Goal: Entertainment & Leisure: Consume media (video, audio)

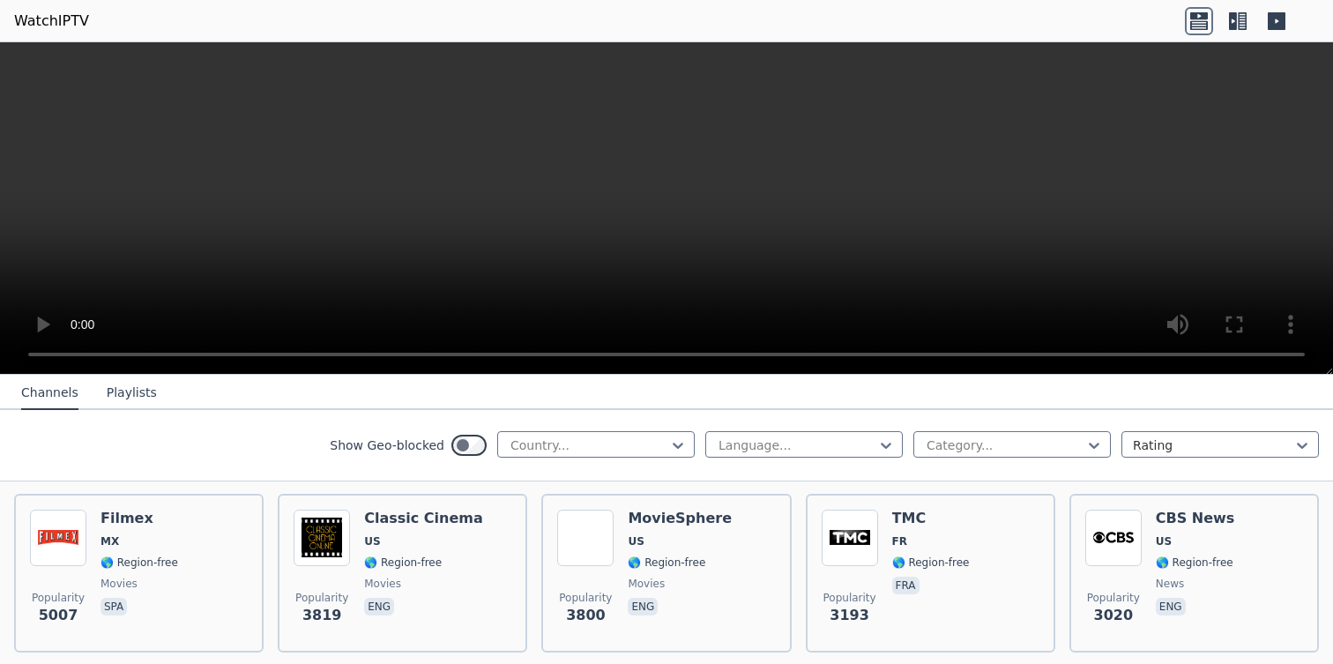
scroll to position [347, 0]
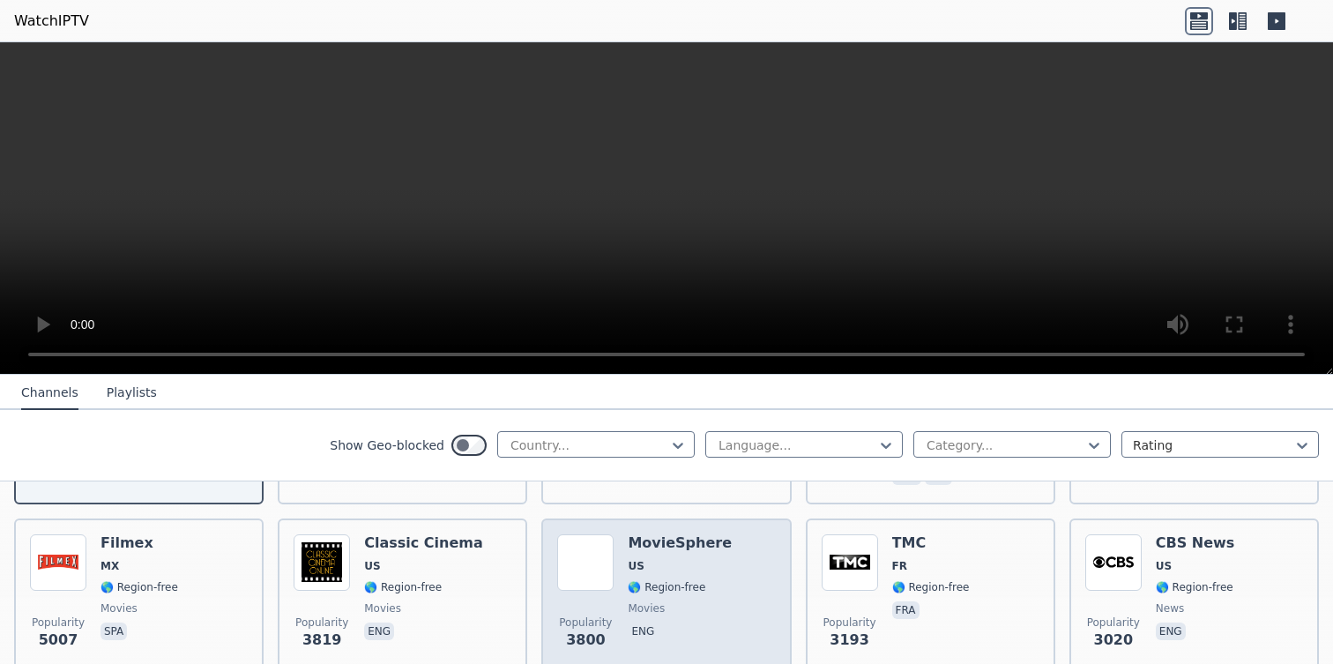
click at [625, 556] on div "Popularity 3800 MovieSphere US 🌎 Region-free movies eng" at bounding box center [666, 597] width 218 height 127
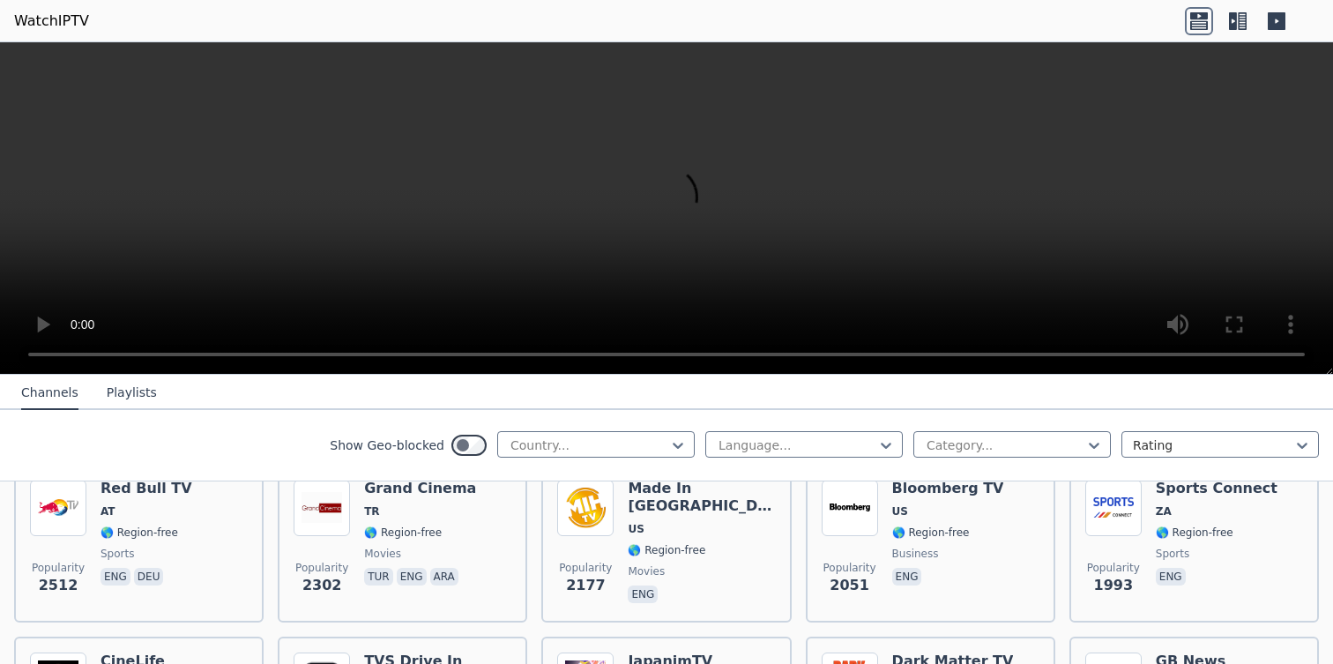
scroll to position [790, 0]
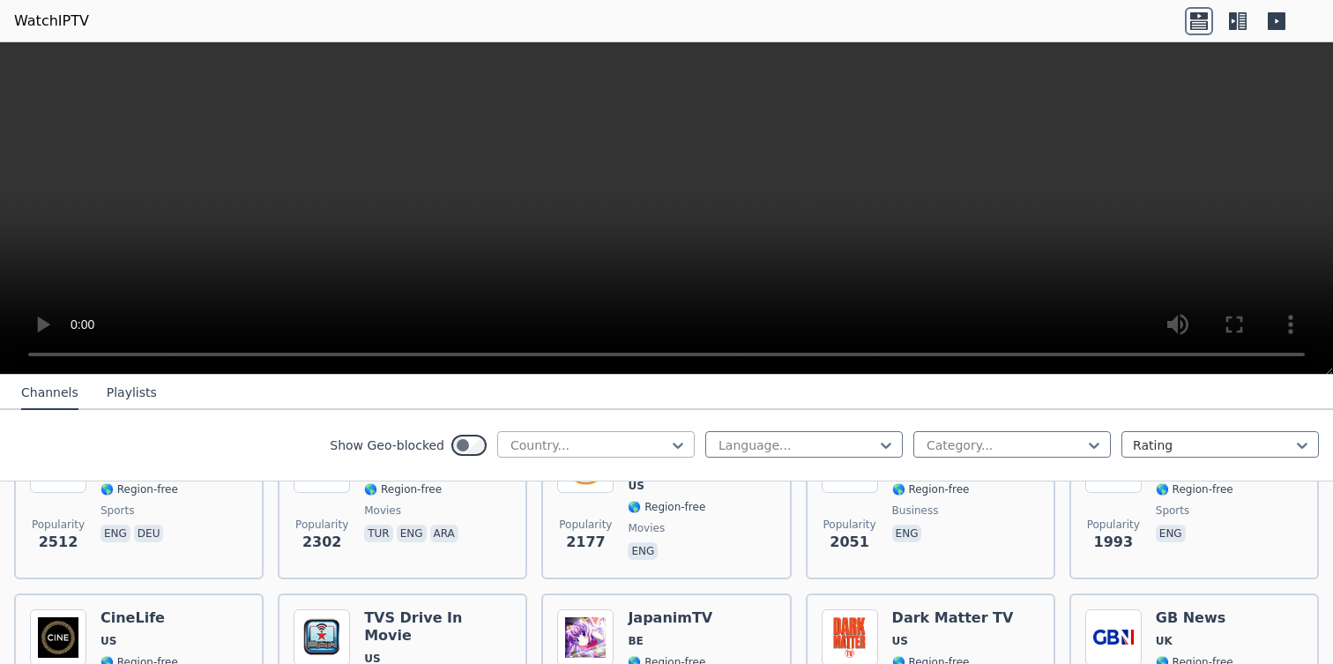
click at [622, 436] on div at bounding box center [589, 445] width 160 height 18
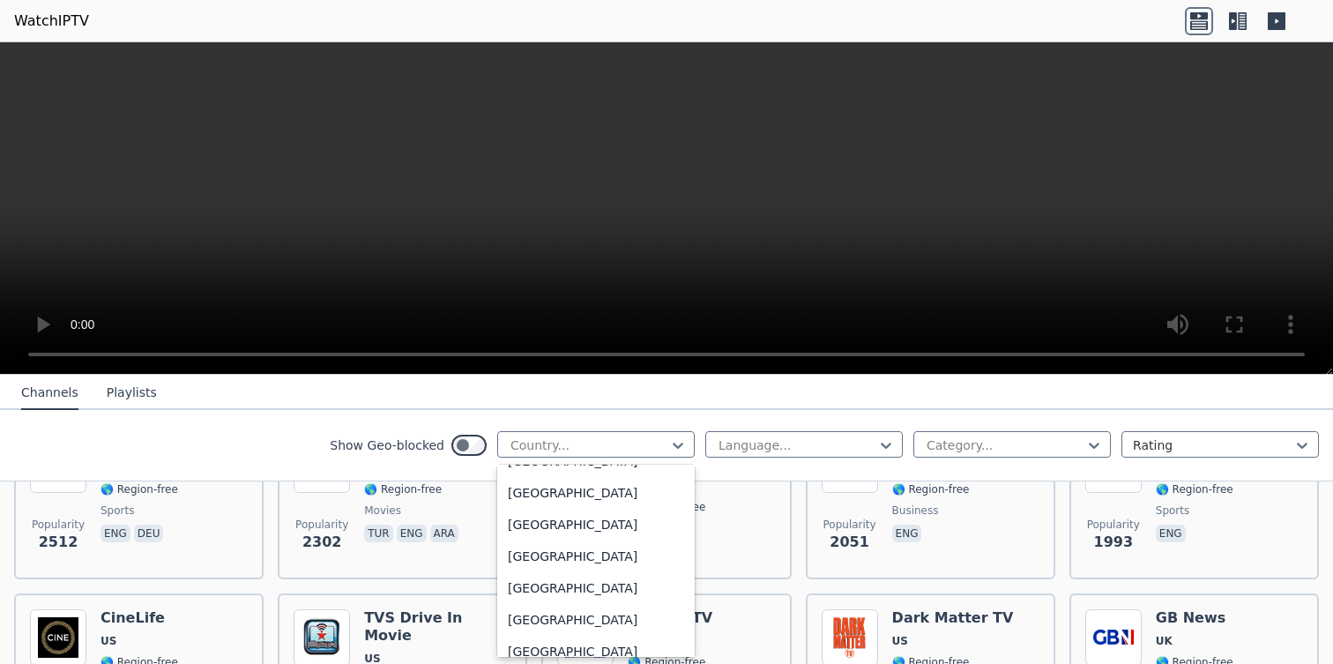
scroll to position [6189, 0]
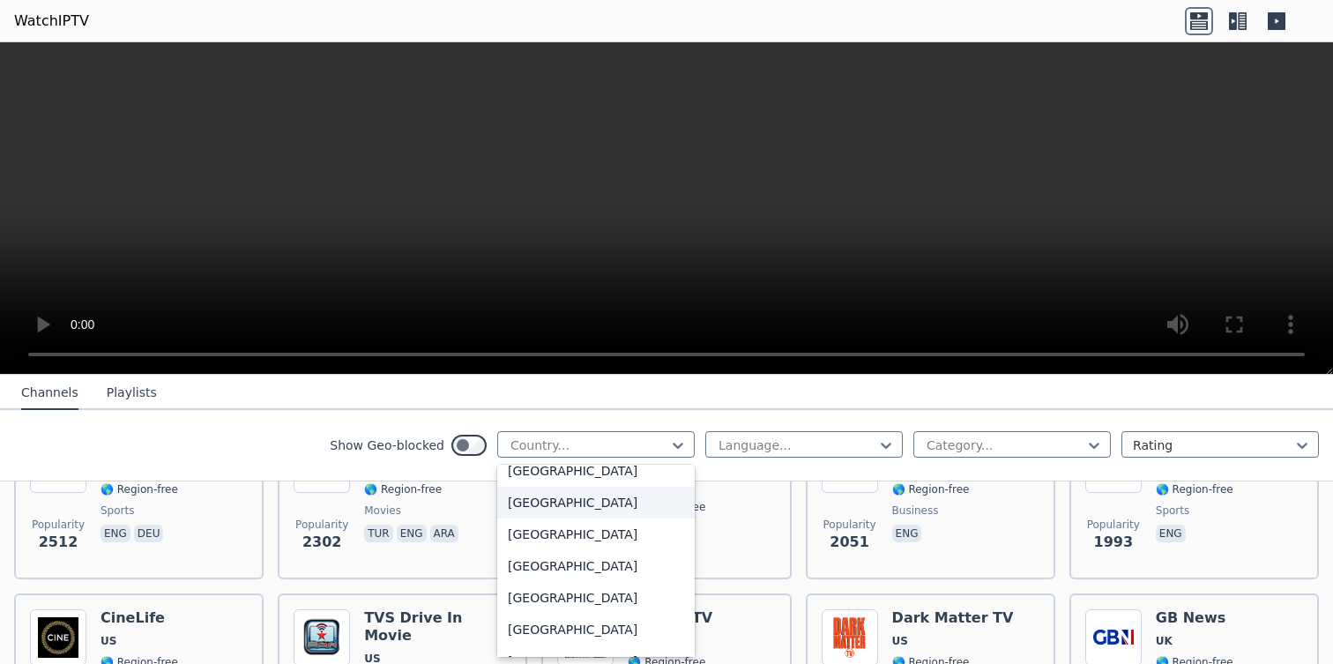
click at [607, 503] on div "[GEOGRAPHIC_DATA]" at bounding box center [595, 503] width 197 height 32
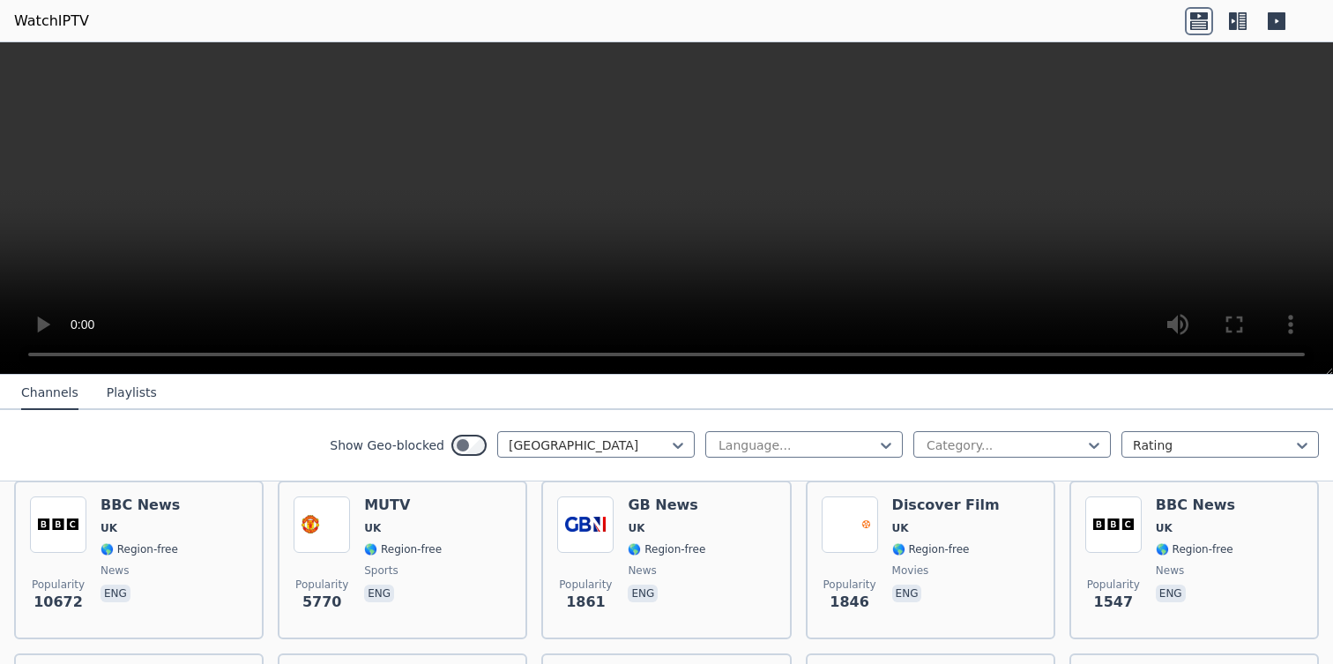
scroll to position [209, 0]
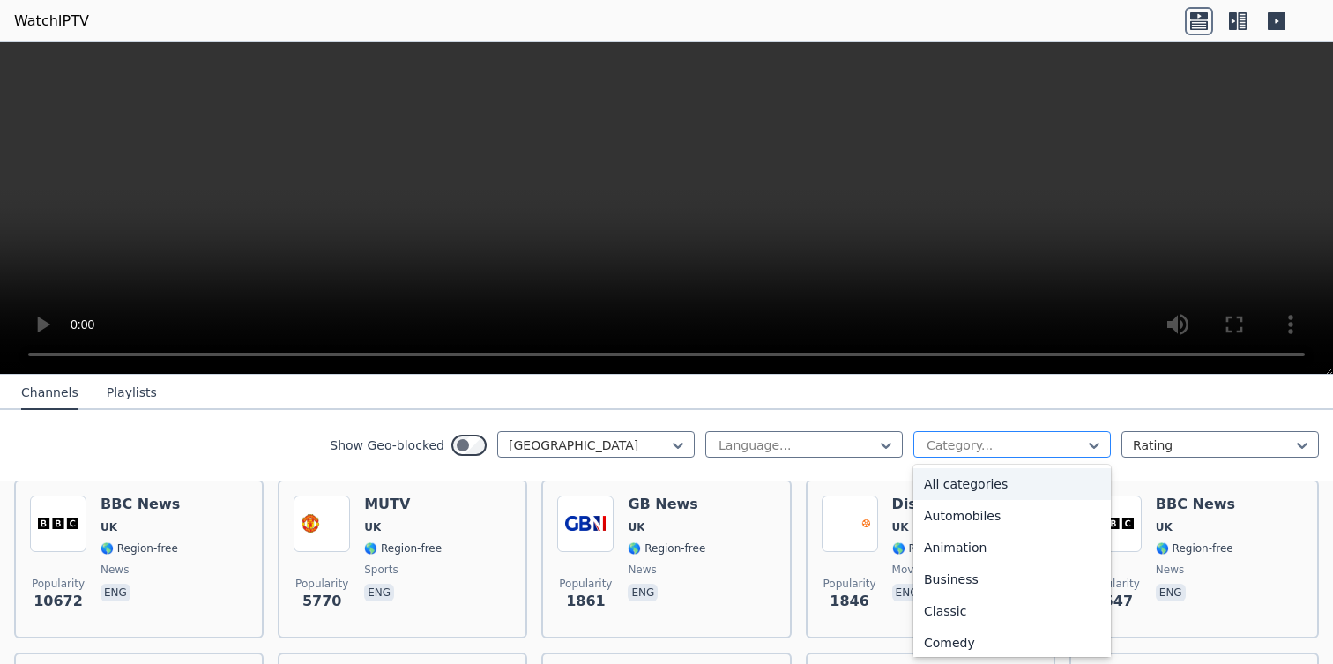
click at [941, 443] on div at bounding box center [1005, 445] width 160 height 18
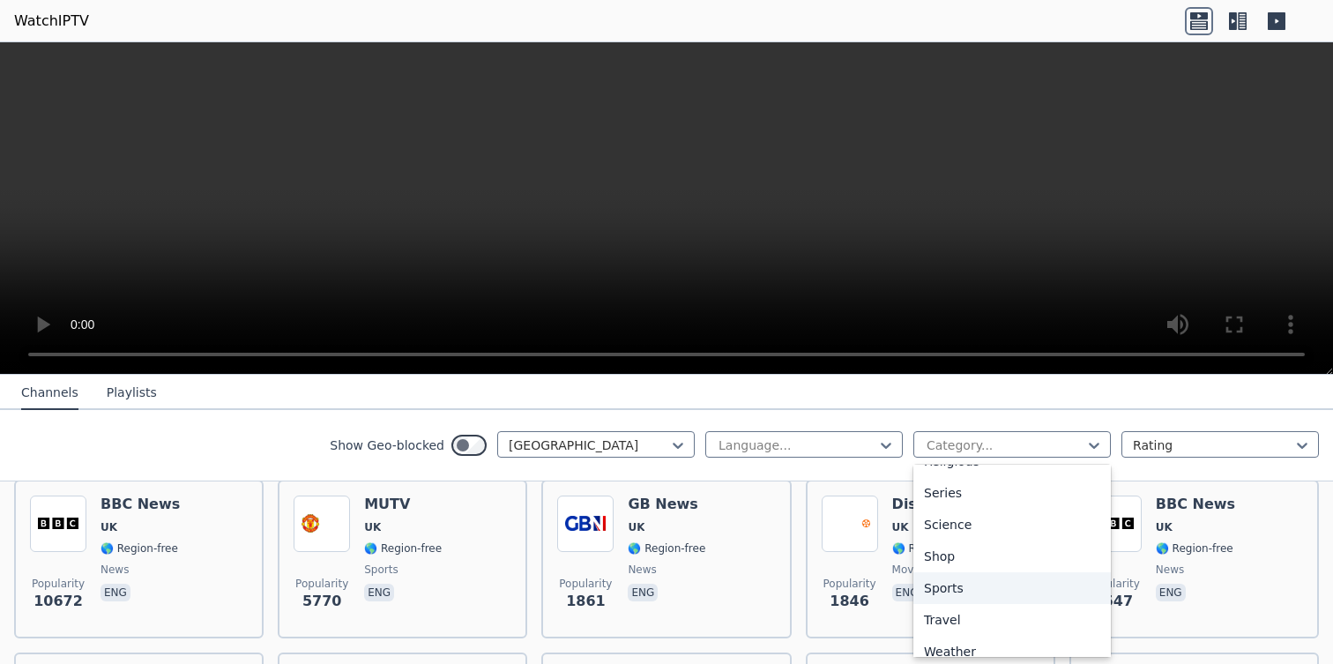
scroll to position [671, 0]
click at [968, 571] on div "Sports" at bounding box center [1011, 575] width 197 height 32
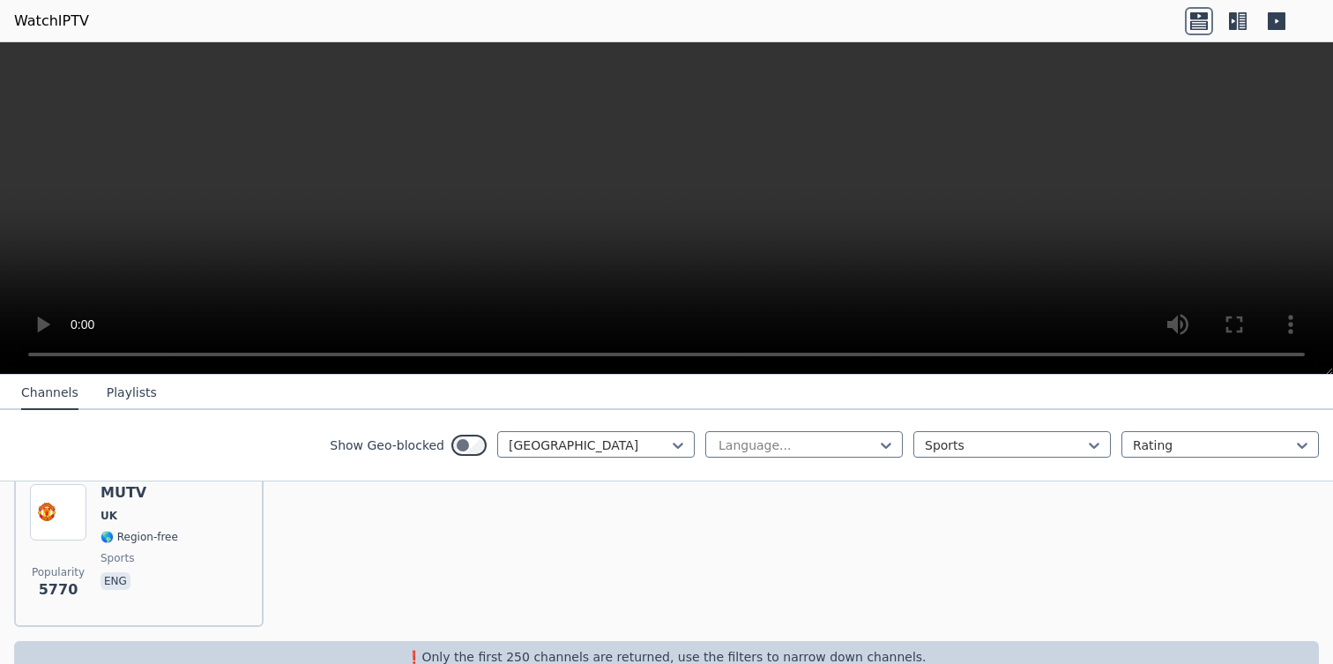
scroll to position [234, 0]
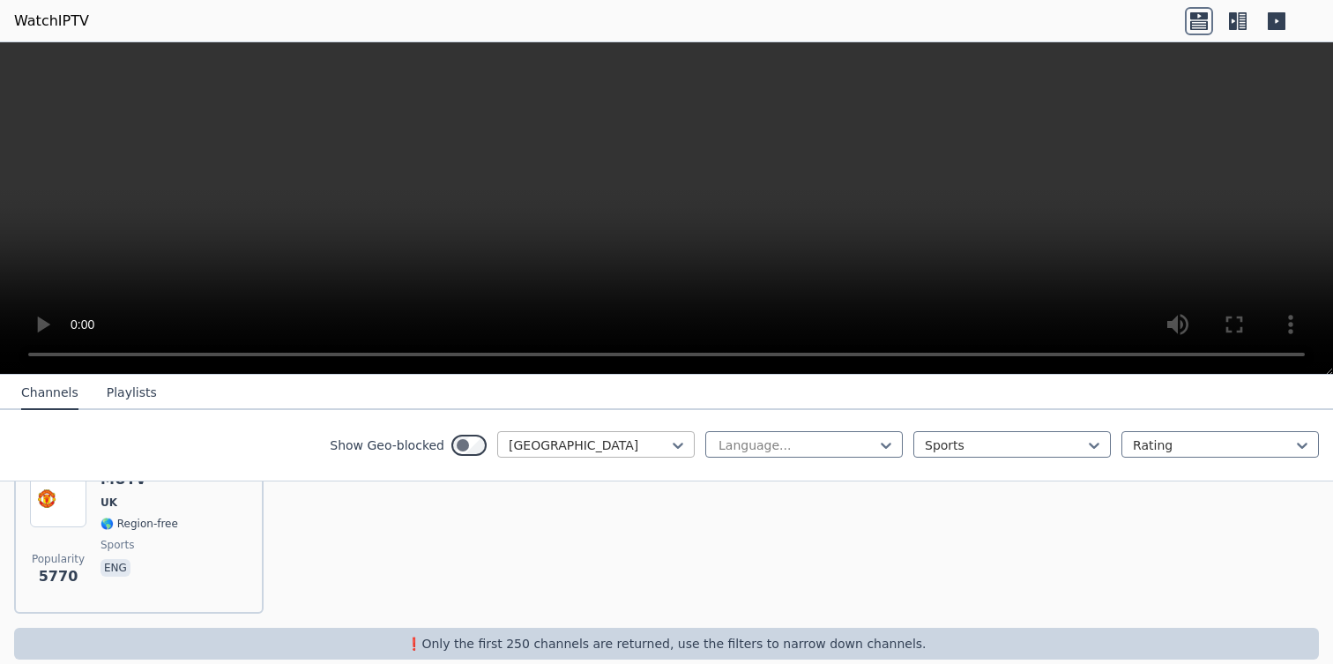
click at [566, 445] on div at bounding box center [589, 445] width 160 height 18
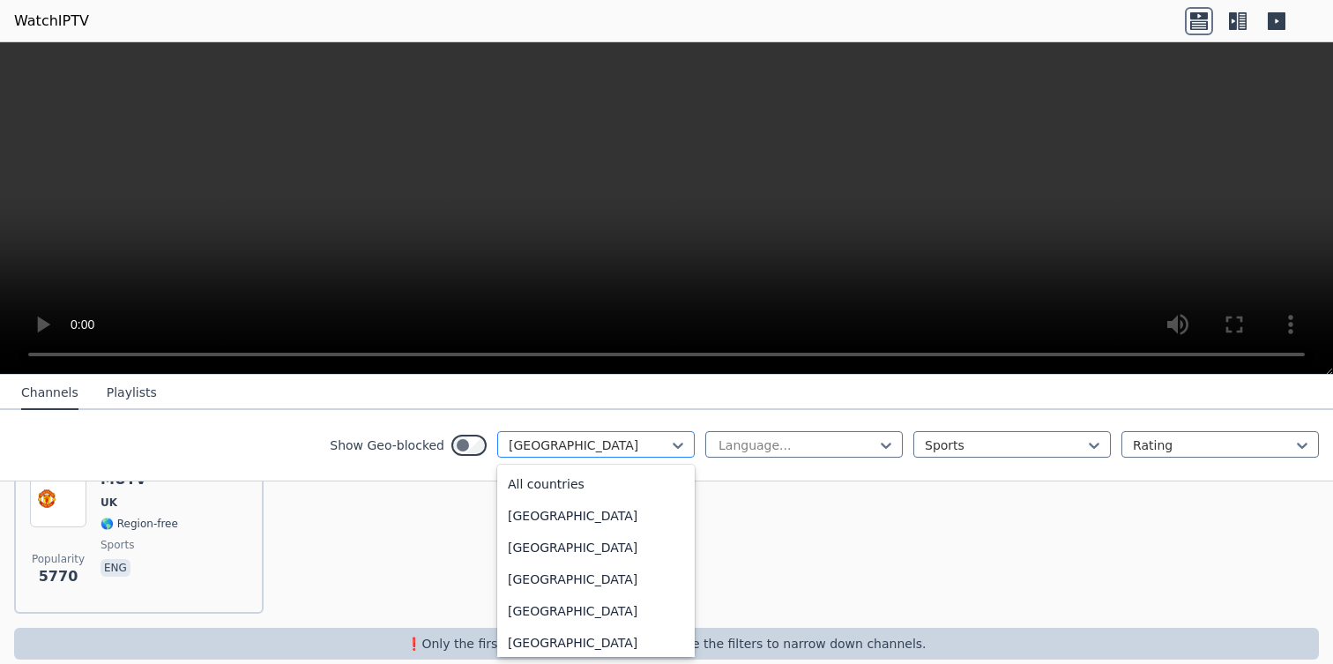
scroll to position [5988, 0]
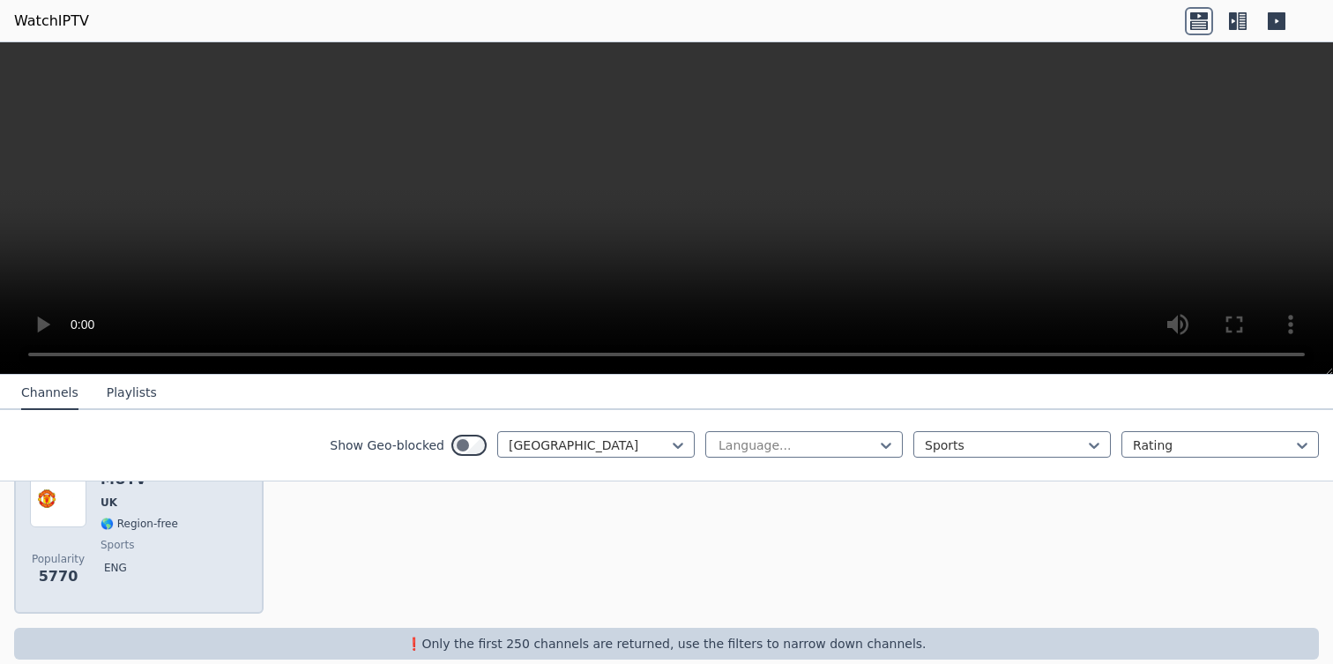
click at [134, 509] on div "MUTV UK 🌎 Region-free sports eng" at bounding box center [140, 534] width 78 height 127
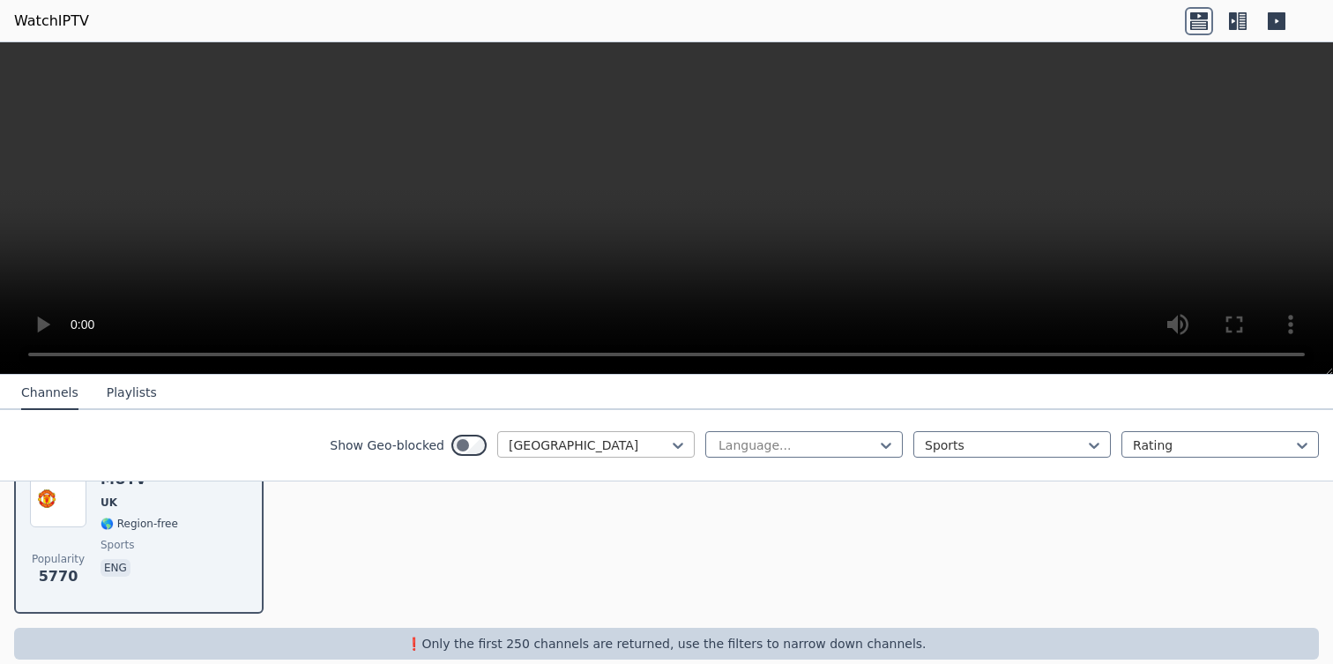
click at [579, 451] on div at bounding box center [589, 445] width 160 height 18
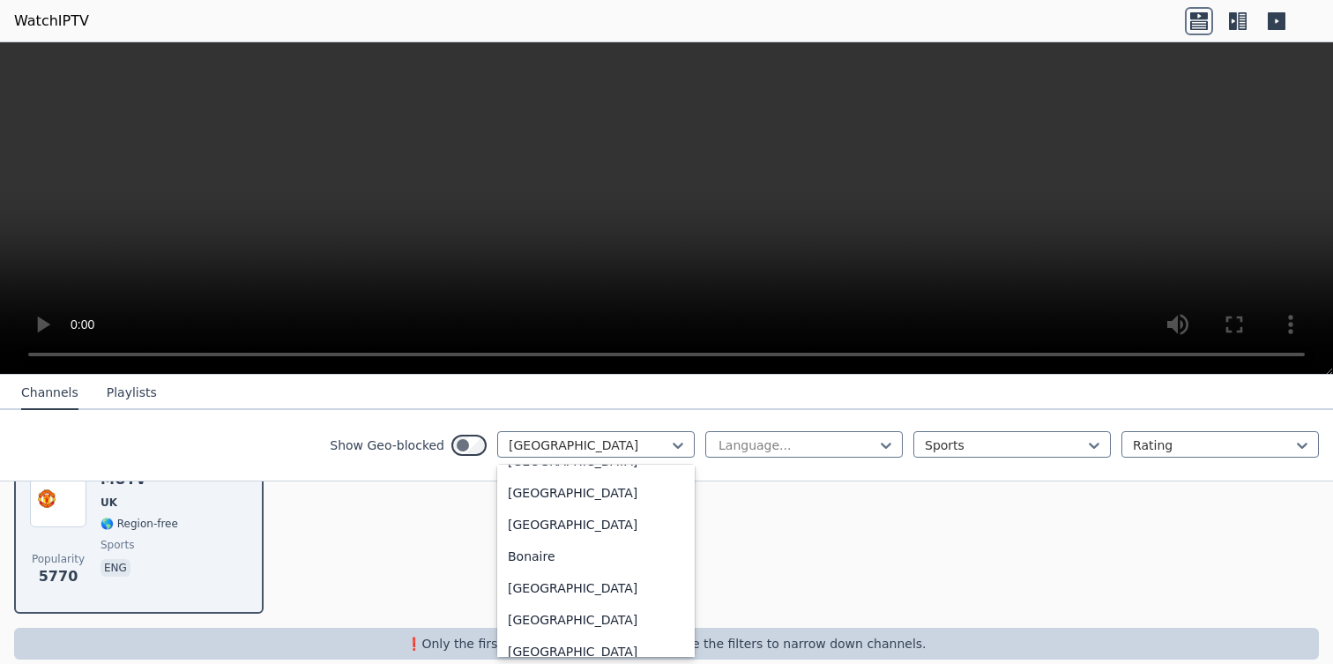
scroll to position [0, 0]
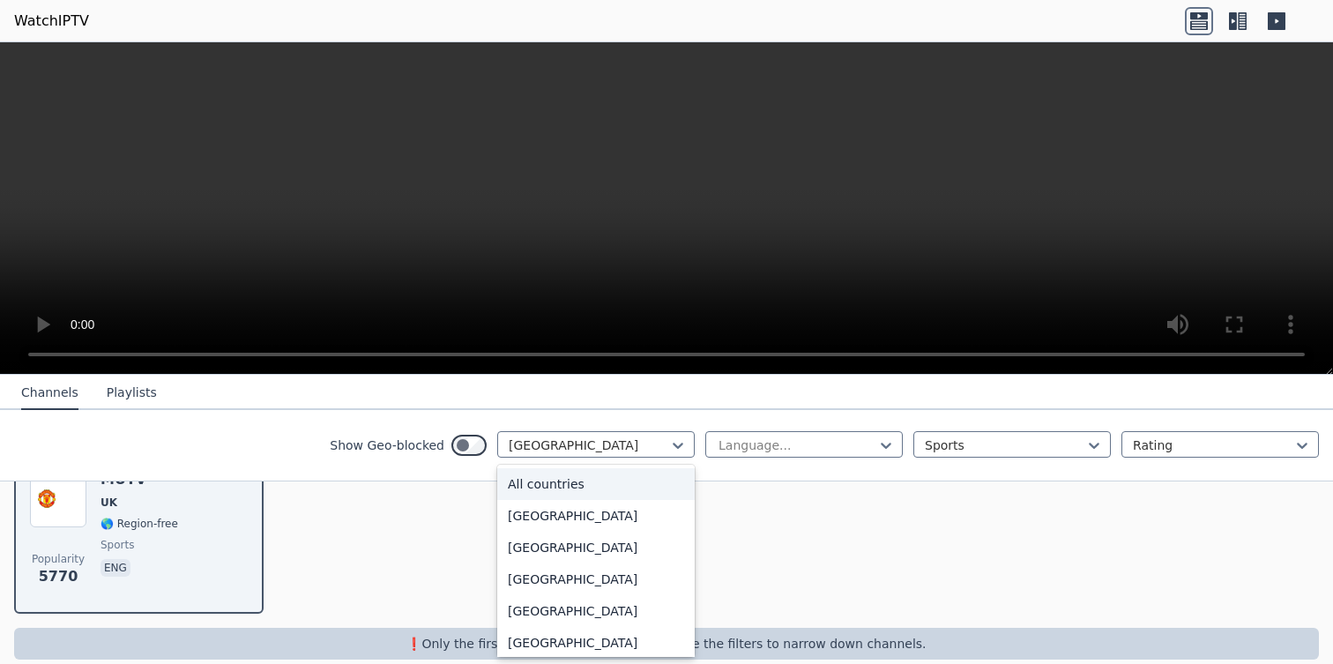
click at [578, 491] on div "All countries" at bounding box center [595, 484] width 197 height 32
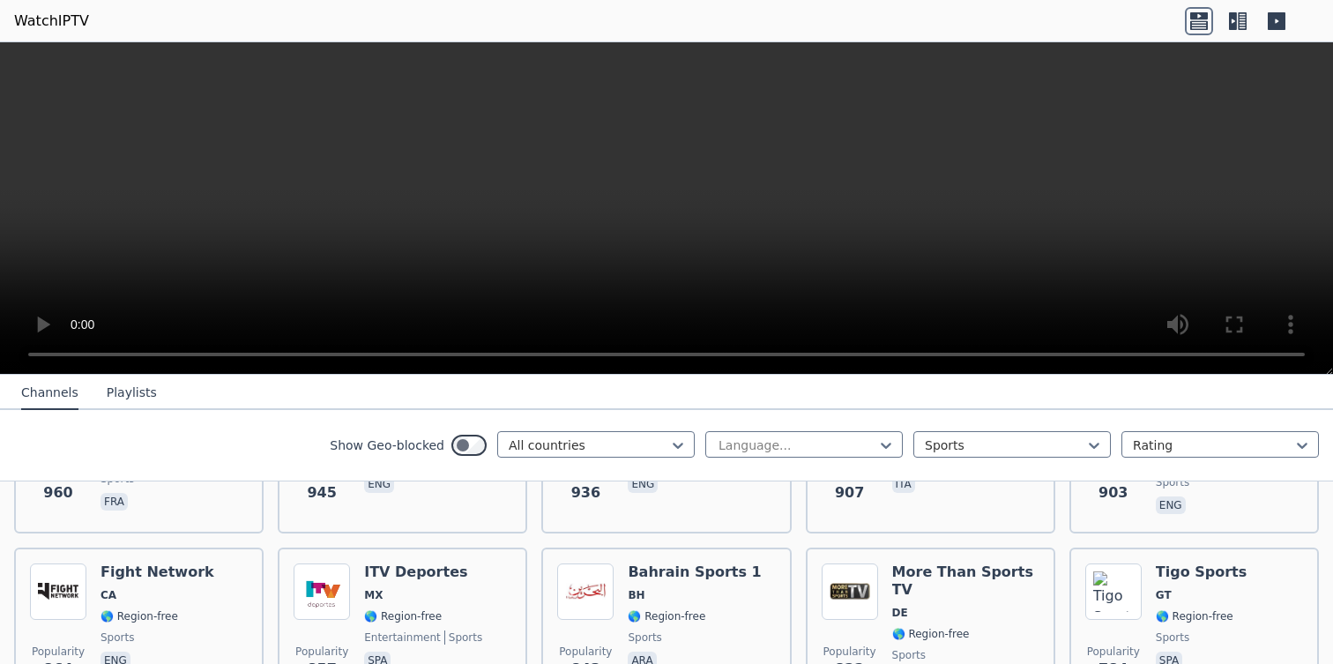
scroll to position [843, 0]
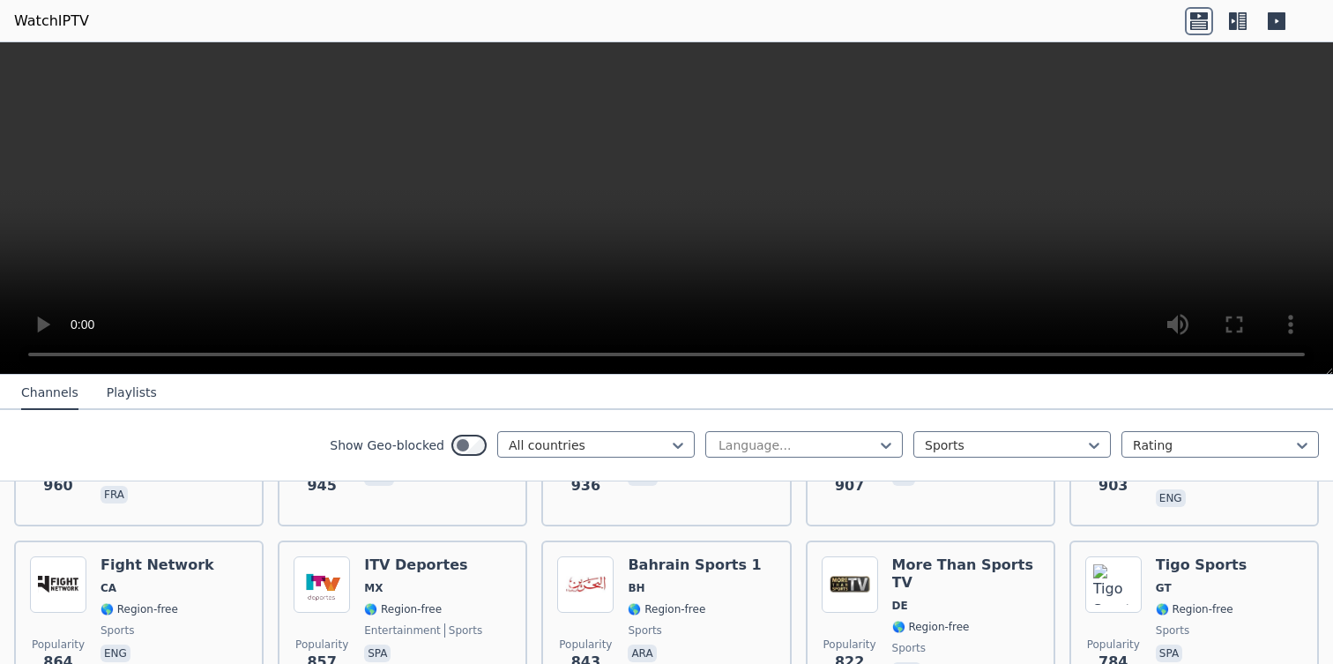
click at [670, 549] on div "Popularity 843 Bahrain Sports 1 BH 🌎 Region-free sports ara" at bounding box center [666, 619] width 250 height 159
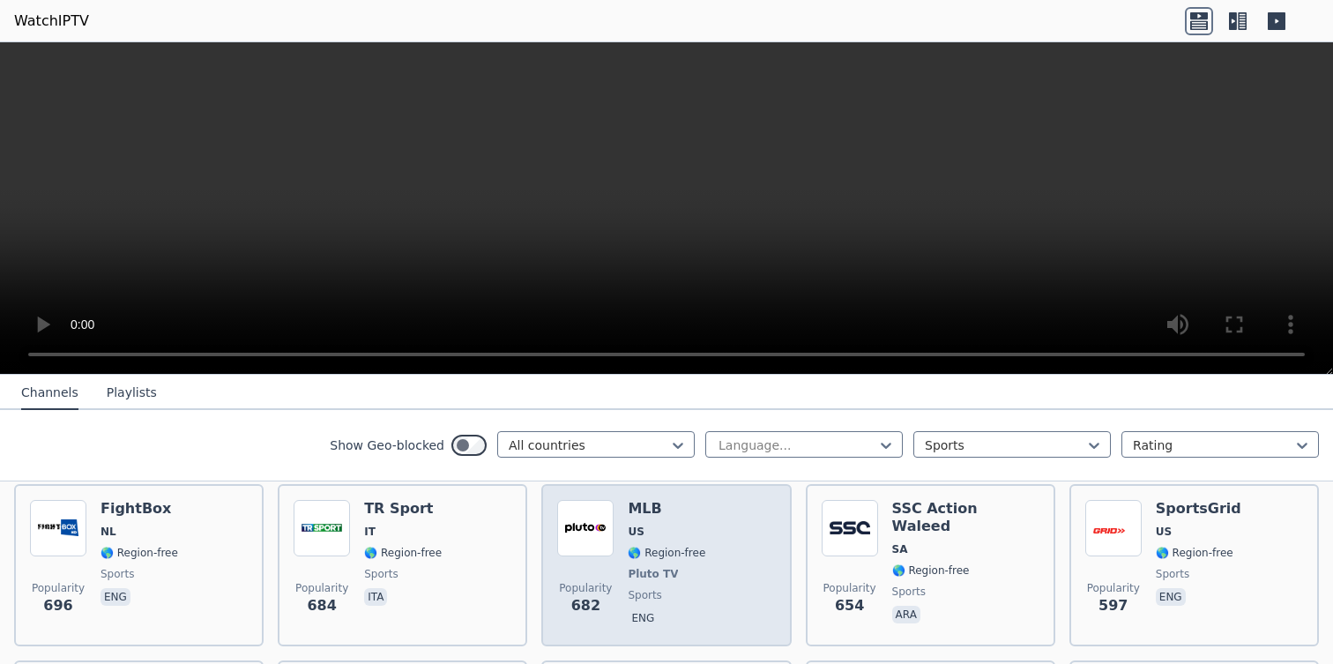
click at [708, 576] on div "Popularity 682 MLB US 🌎 Region-free Pluto TV sports eng" at bounding box center [666, 565] width 218 height 130
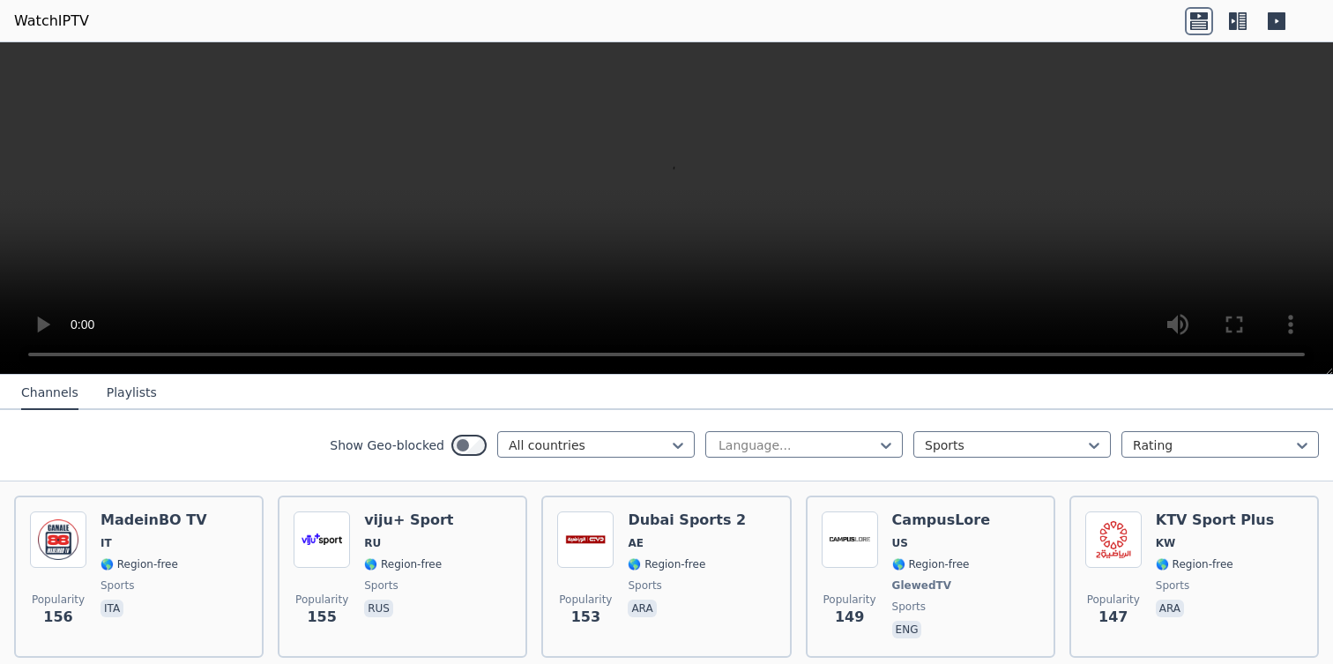
scroll to position [2493, 0]
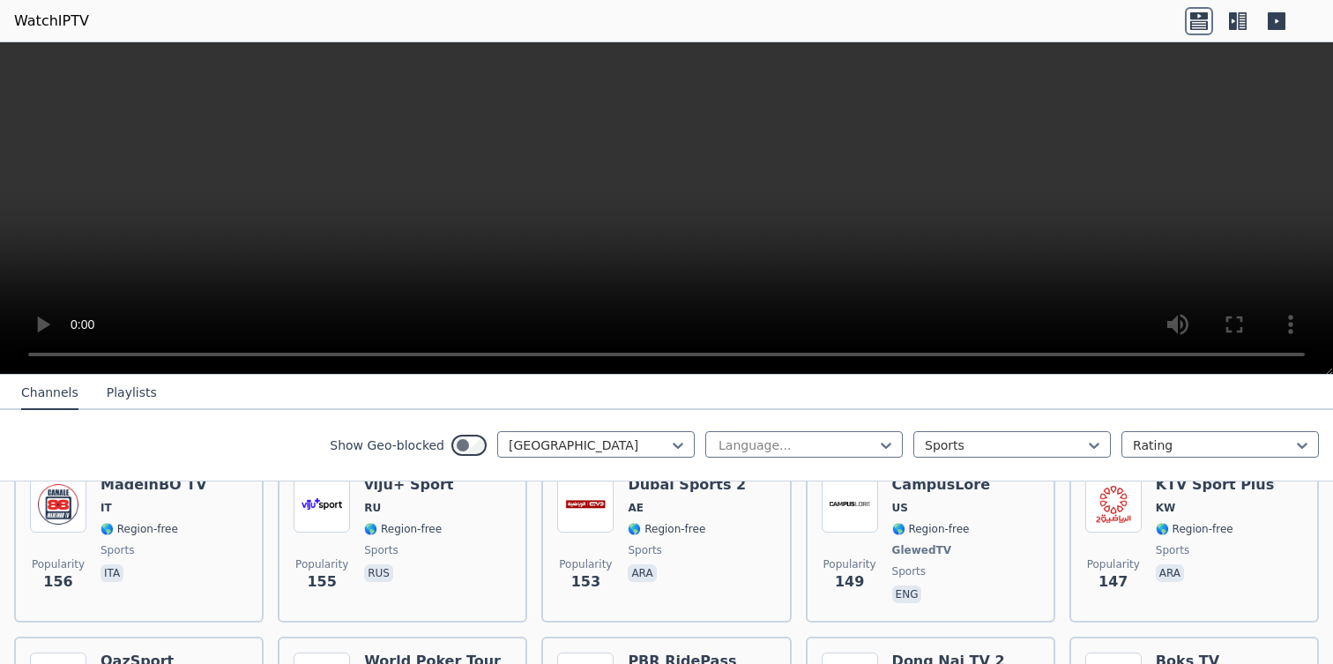
scroll to position [257, 0]
